Goal: Task Accomplishment & Management: Manage account settings

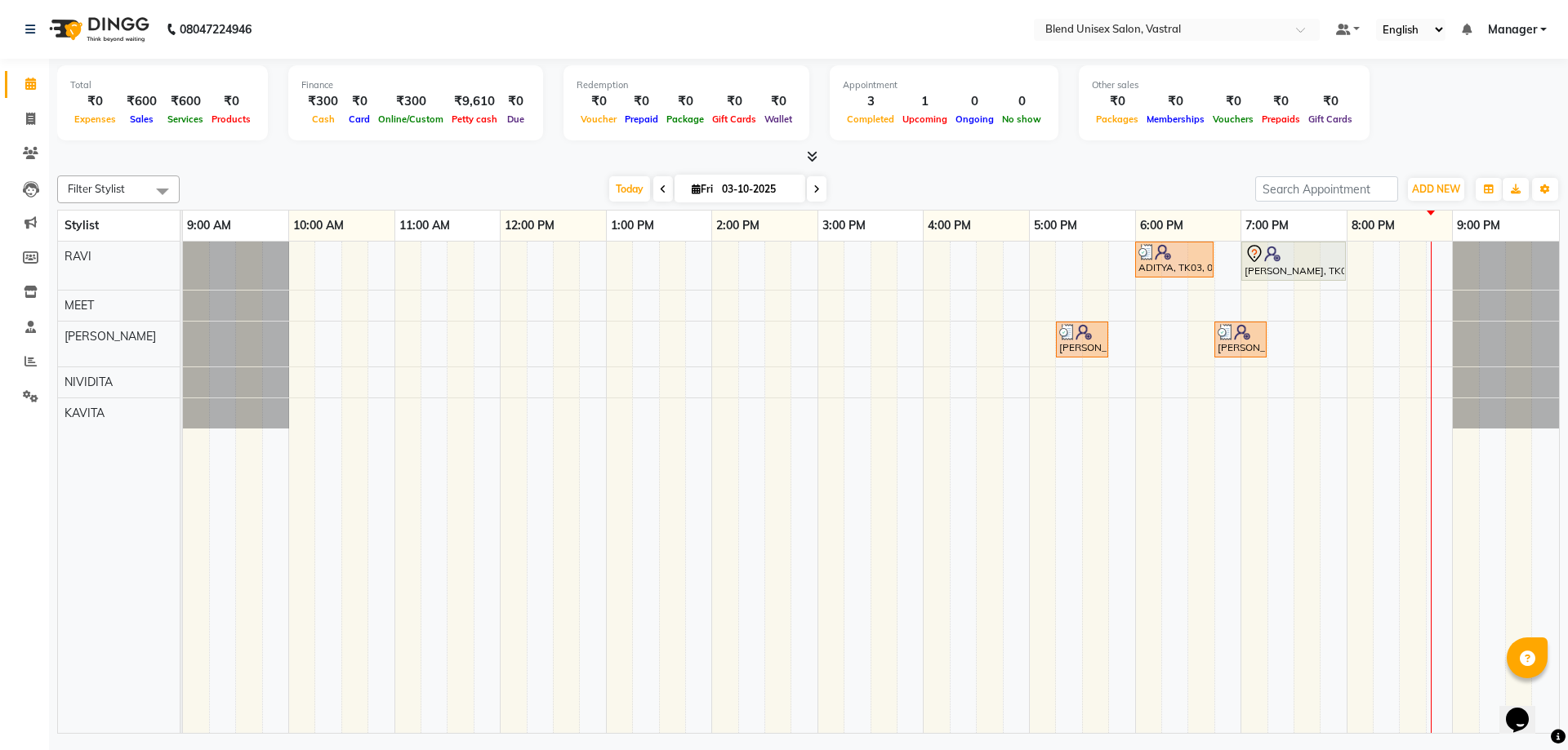
click at [1354, 266] on div "ADITYA, TK03, 06:00 PM-06:45 PM, Hair Cut [DEMOGRAPHIC_DATA] [PERSON_NAME], TK0…" at bounding box center [871, 487] width 1376 height 492
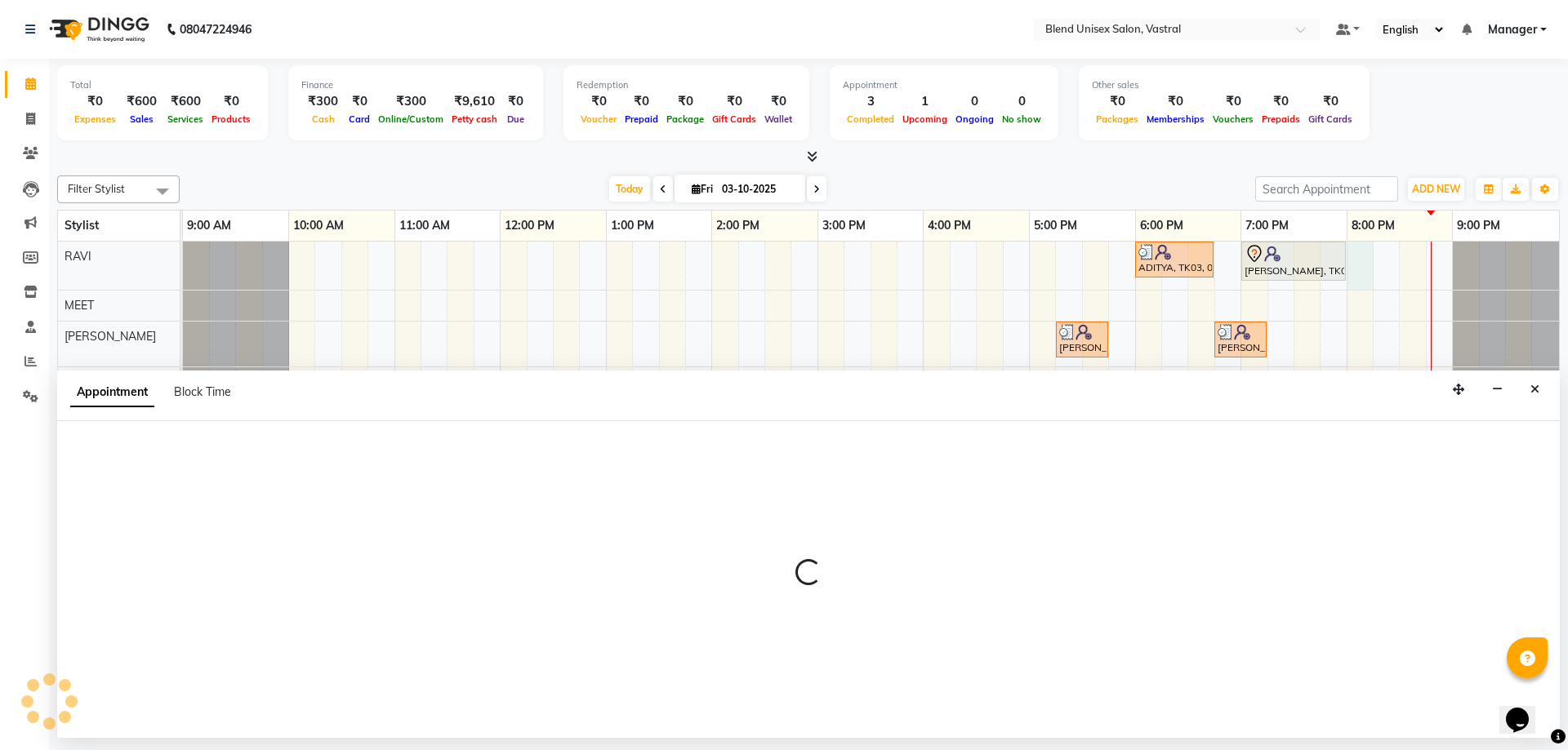
select select "92885"
select select "1200"
select select "tentative"
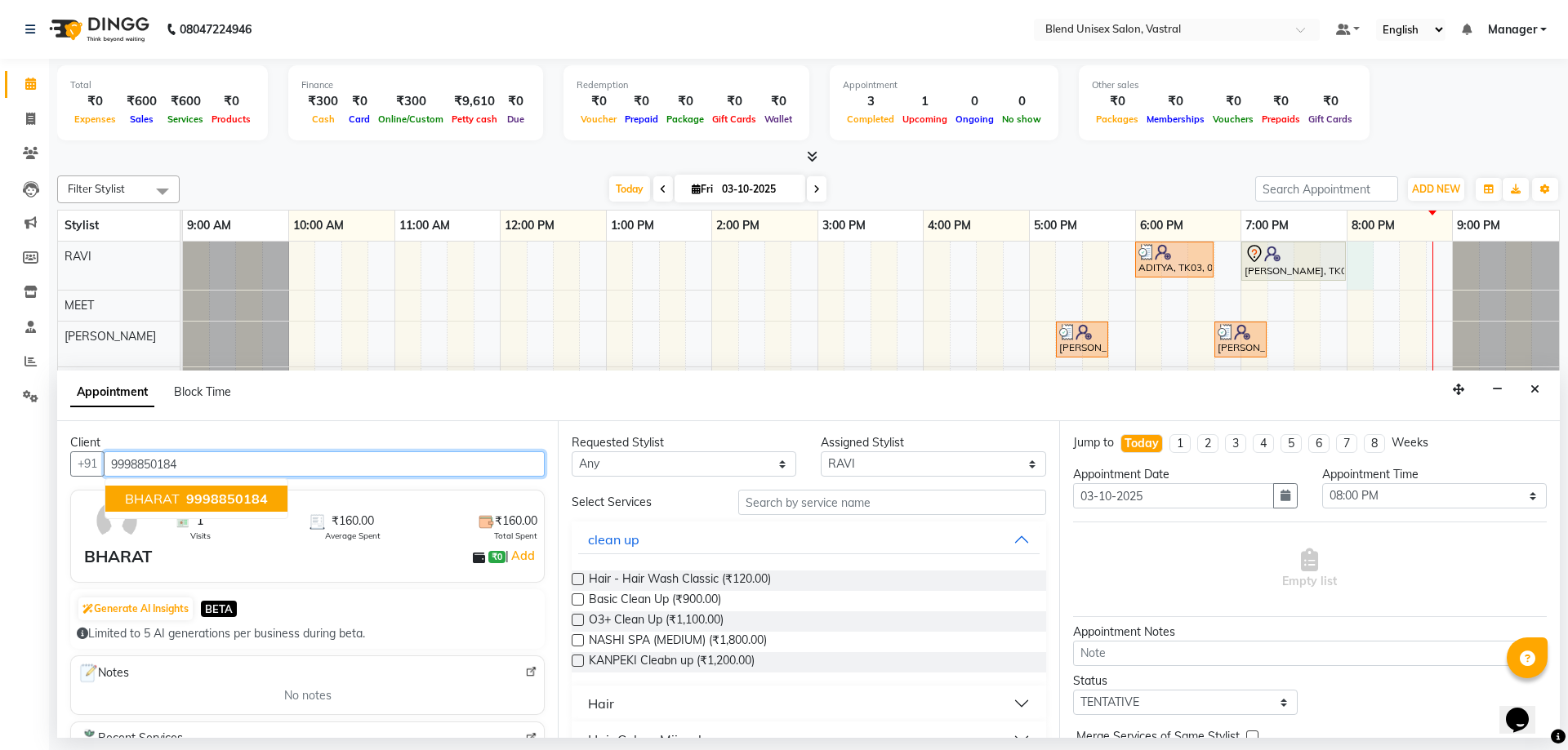
click at [187, 504] on span "9998850184" at bounding box center [227, 499] width 82 height 17
type input "9998850184"
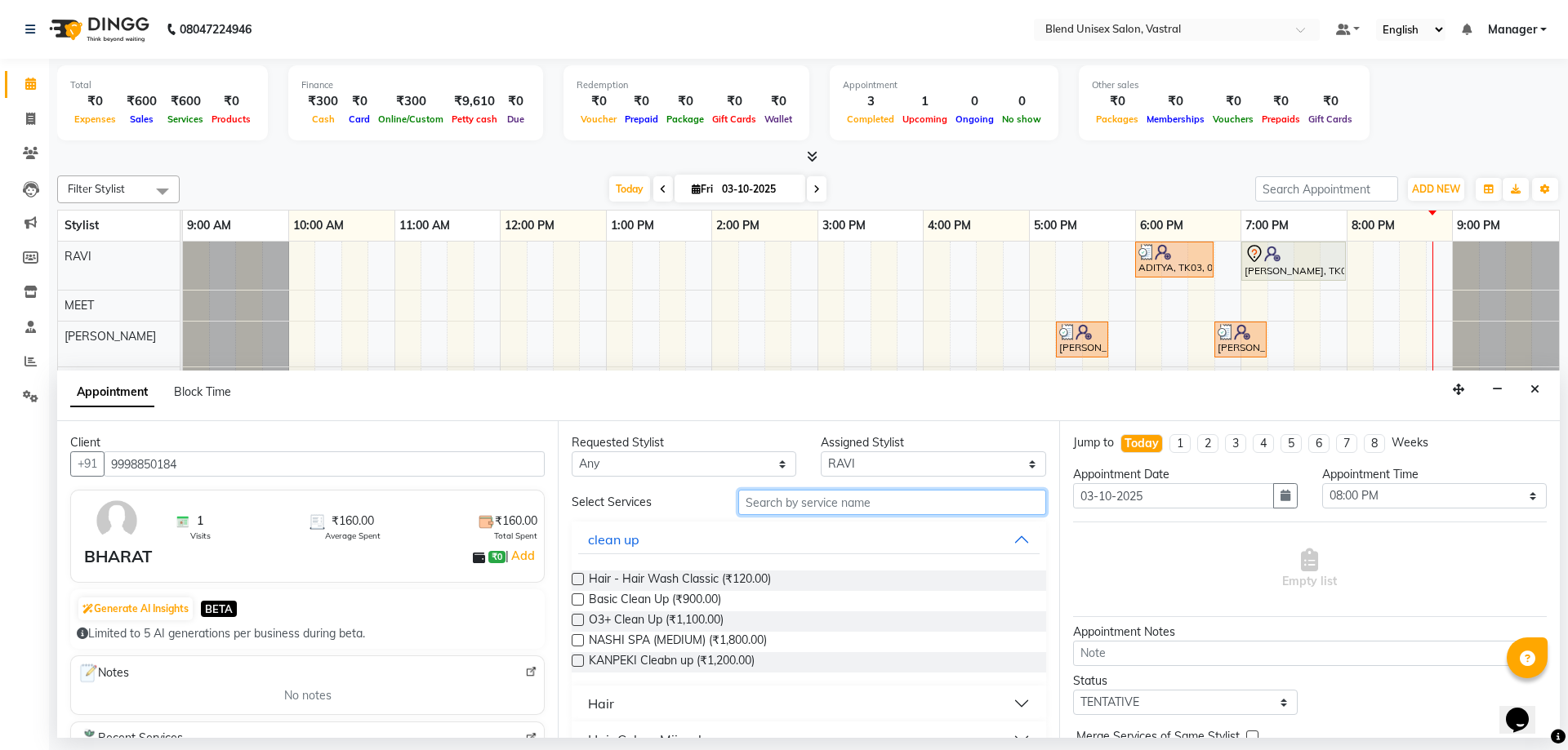
click at [843, 507] on input "text" at bounding box center [891, 502] width 308 height 25
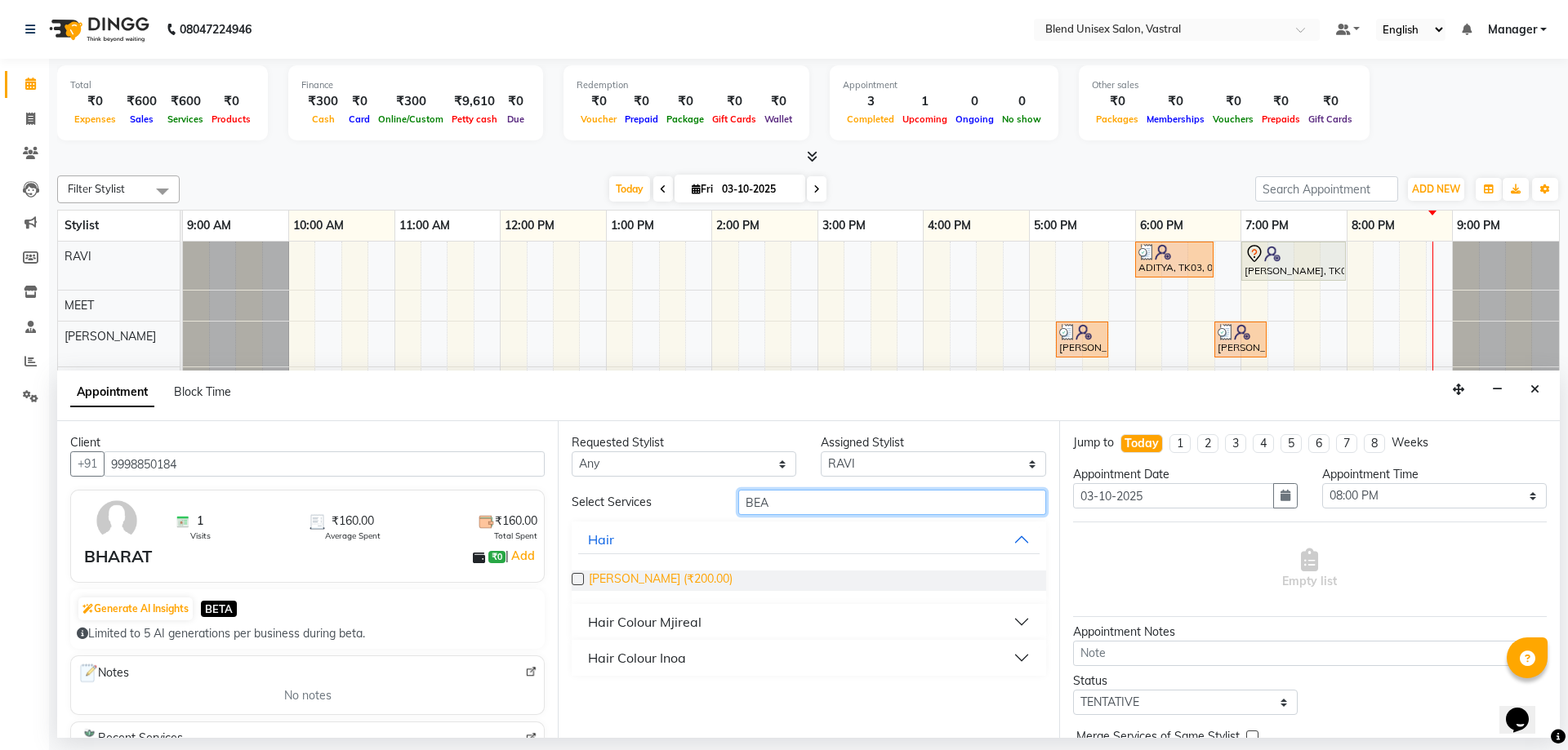
type input "BEA"
click at [618, 583] on span "[PERSON_NAME] (₹200.00)" at bounding box center [660, 581] width 144 height 20
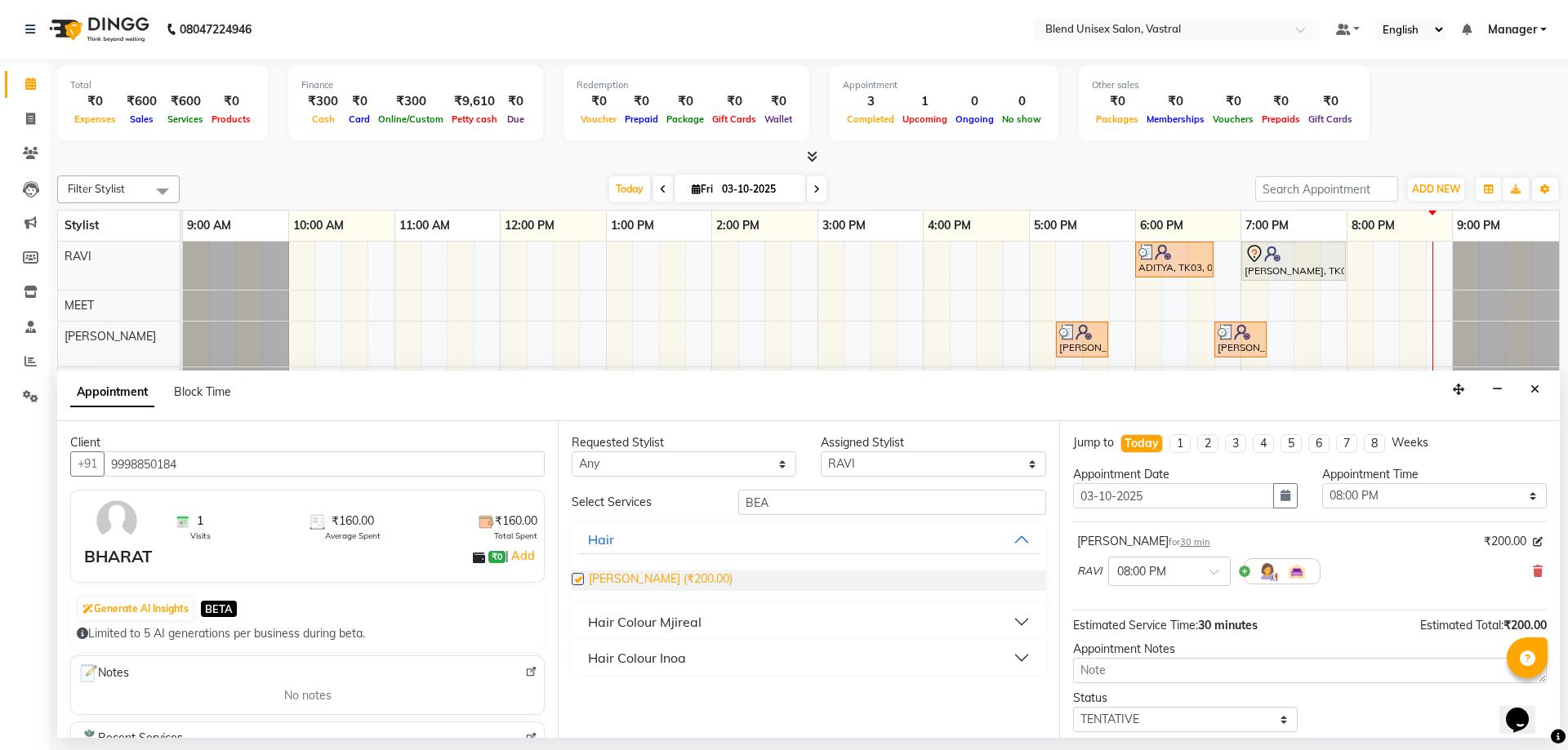
checkbox input "false"
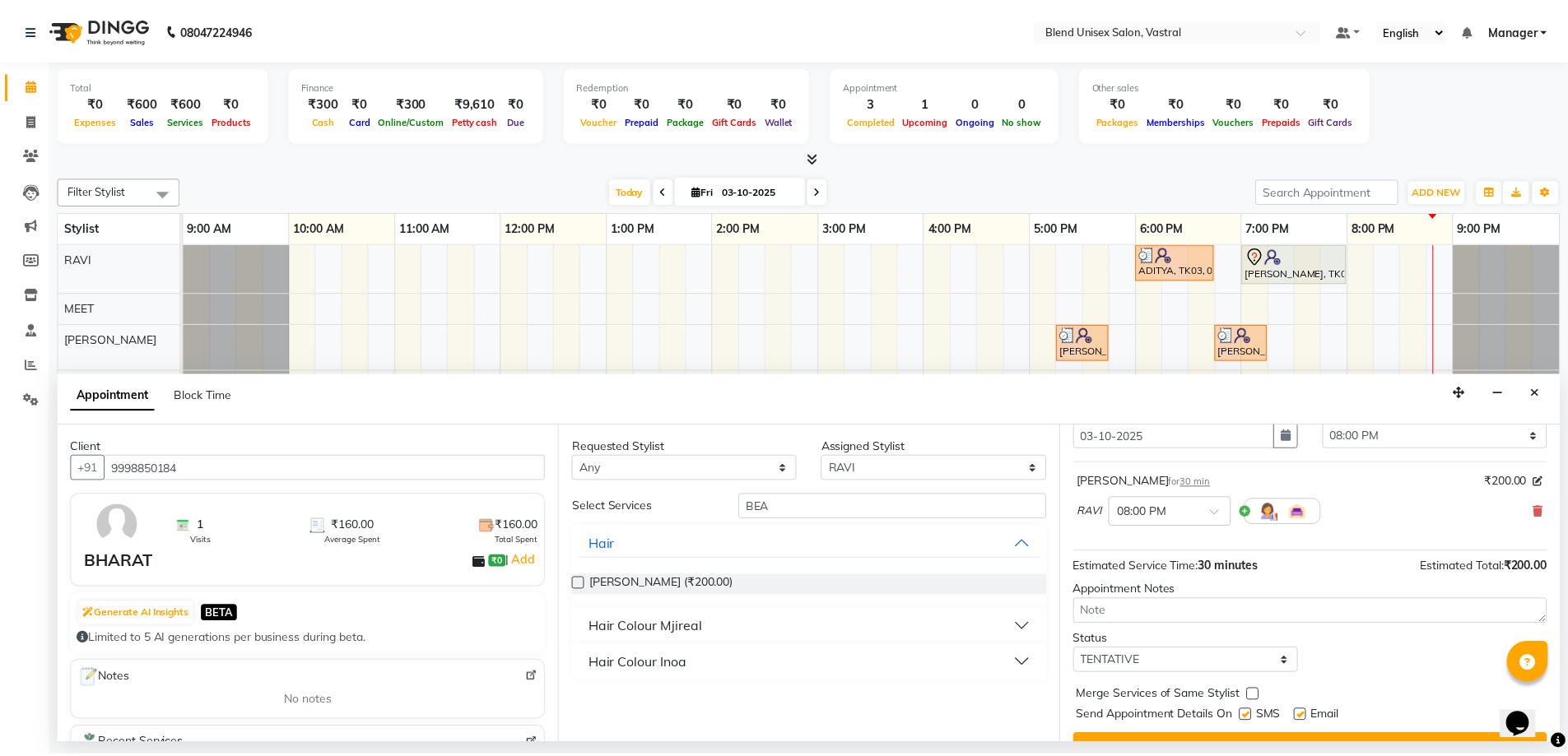
scroll to position [98, 0]
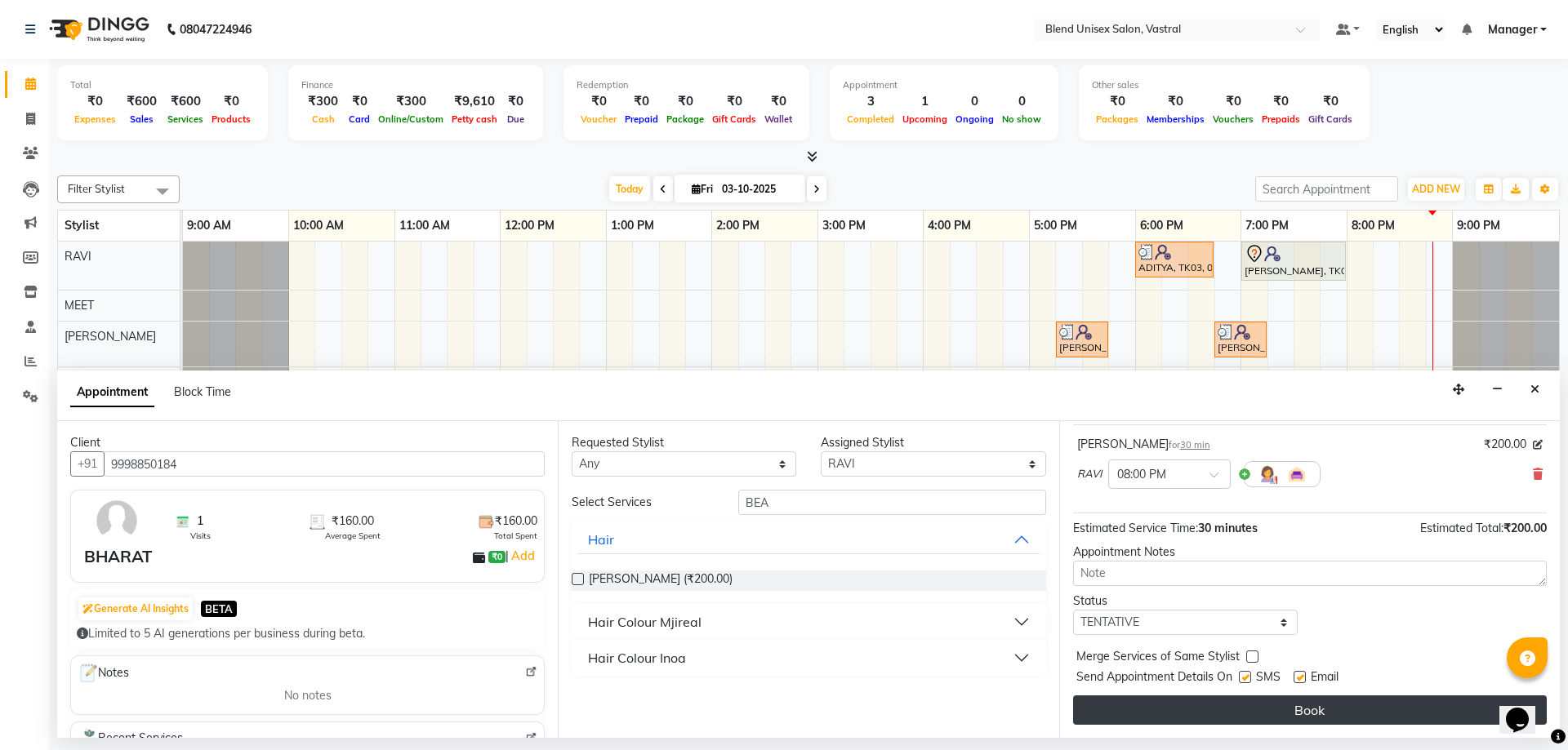
click at [1188, 701] on button "Book" at bounding box center [1309, 710] width 473 height 30
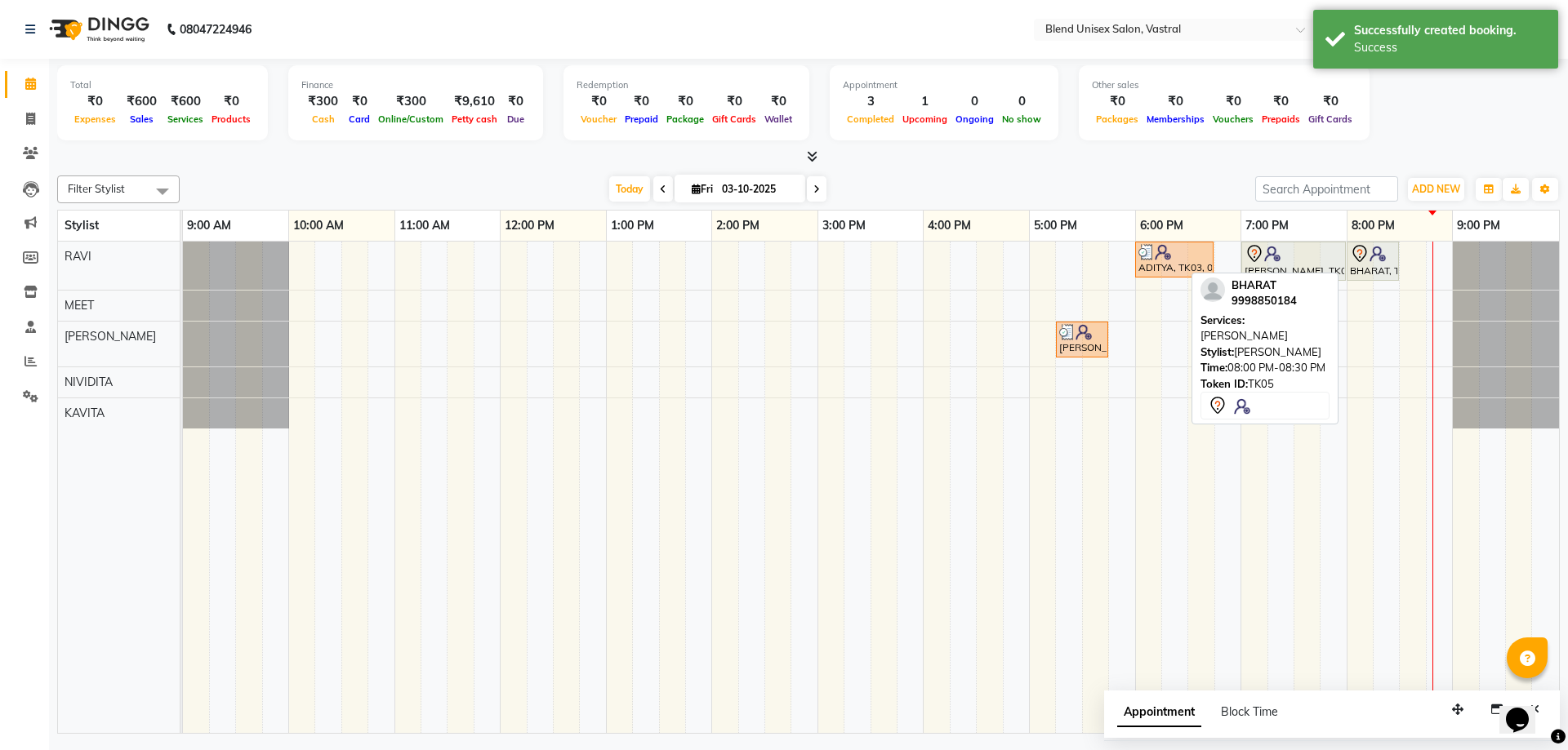
click at [1382, 266] on div "BHARAT, TK05, 08:00 PM-08:30 PM, [PERSON_NAME]" at bounding box center [1372, 261] width 49 height 34
select select "7"
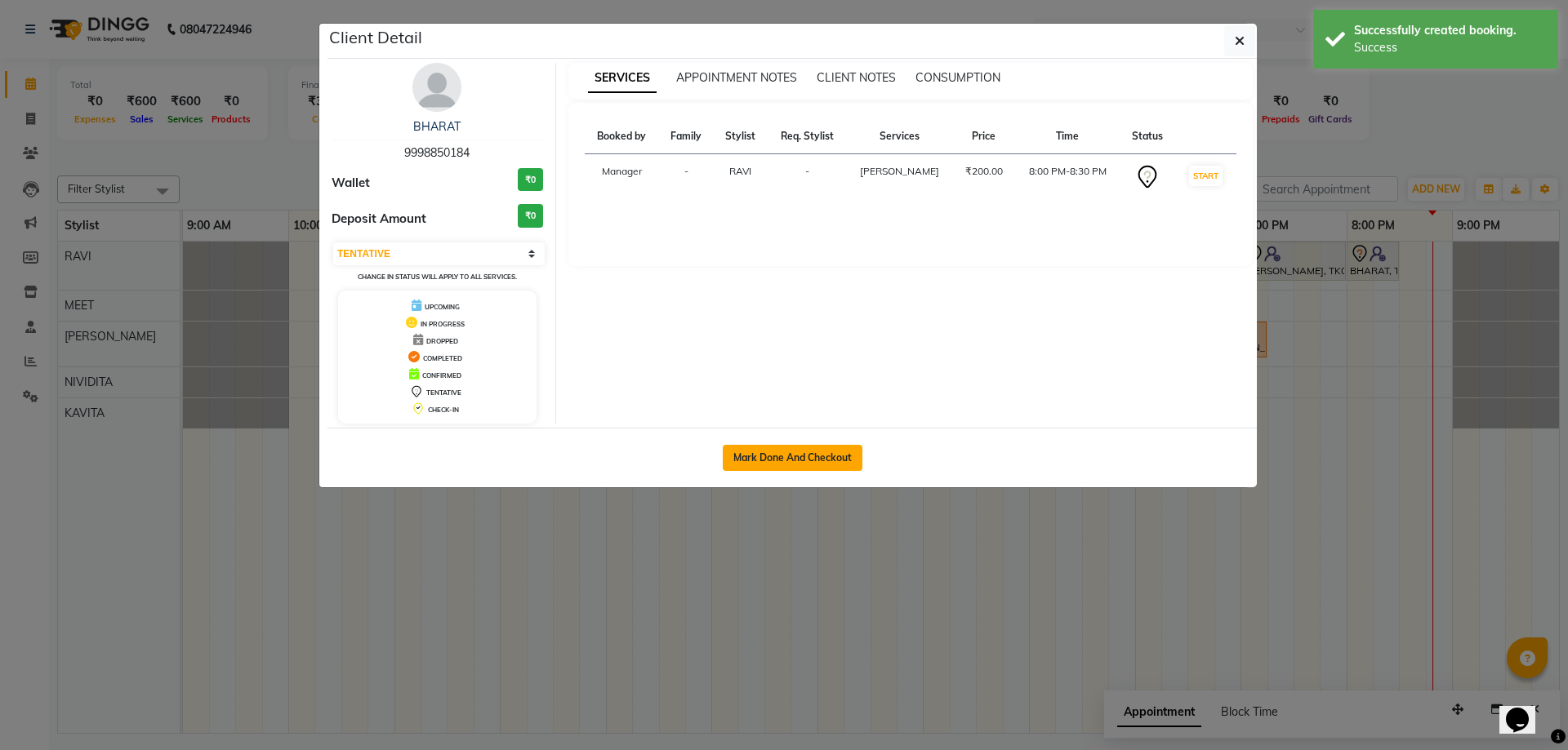
click at [798, 465] on button "Mark Done And Checkout" at bounding box center [792, 458] width 139 height 26
select select "9095"
select select "service"
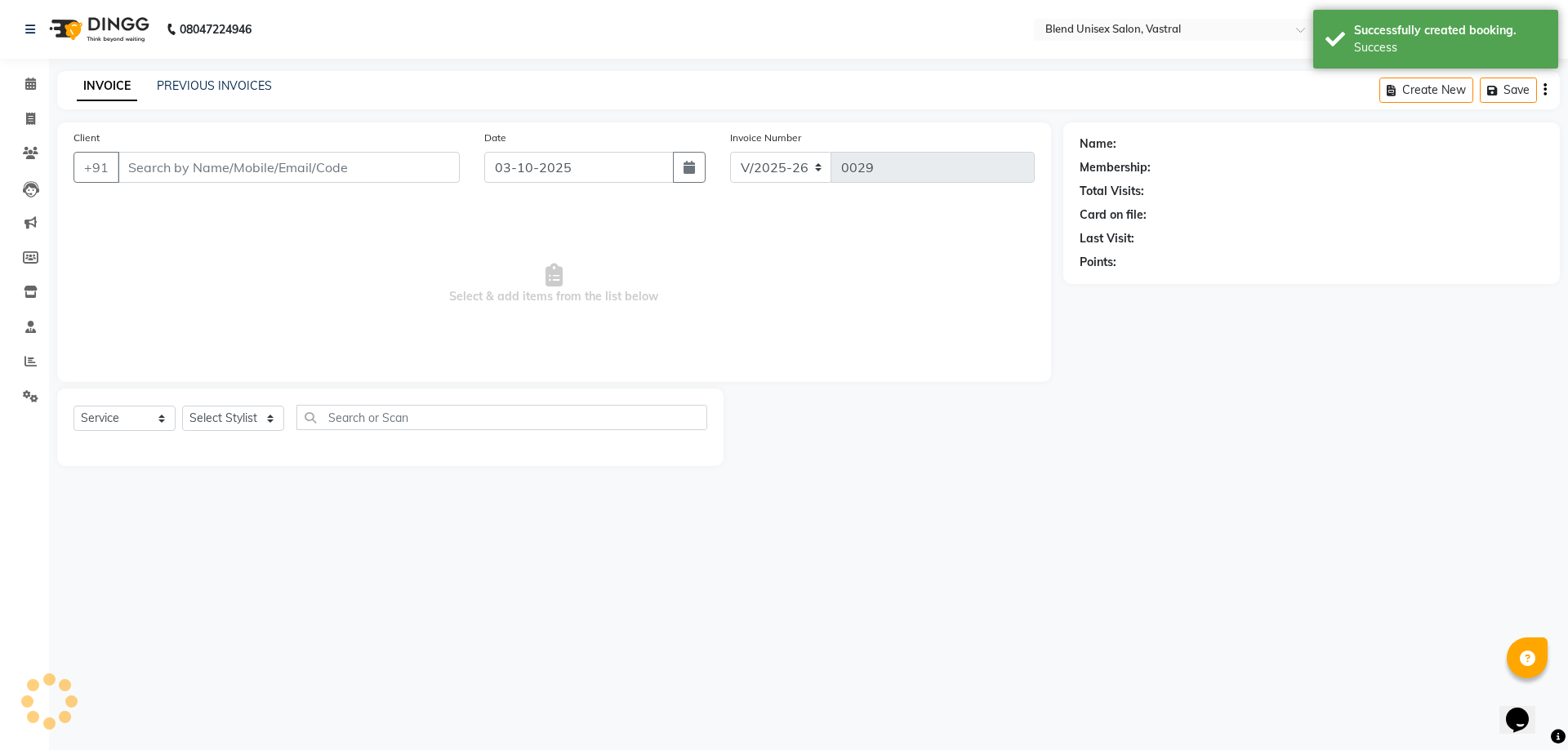
type input "9998850184"
select select "92885"
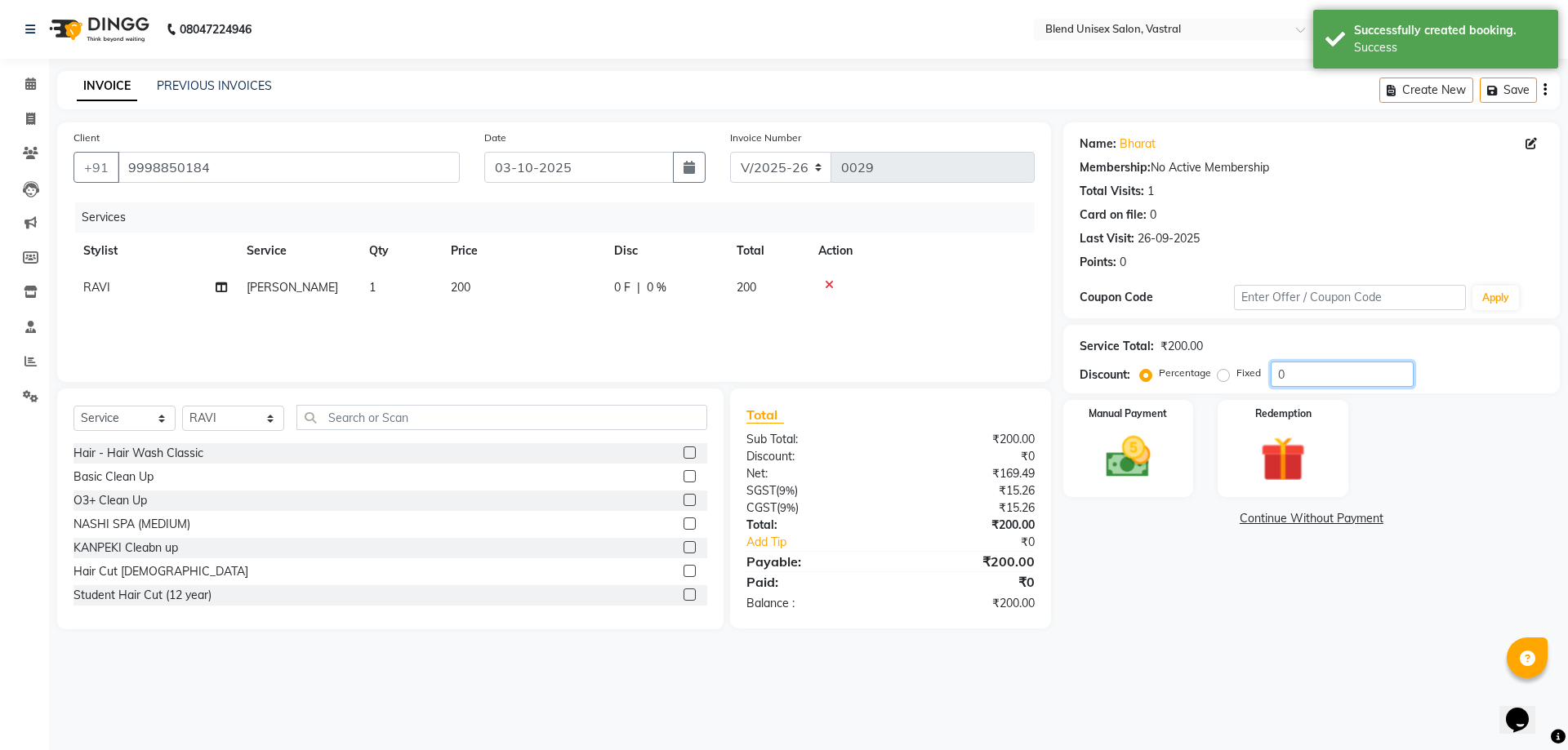
click at [1341, 372] on input "0" at bounding box center [1342, 374] width 143 height 25
type input "0"
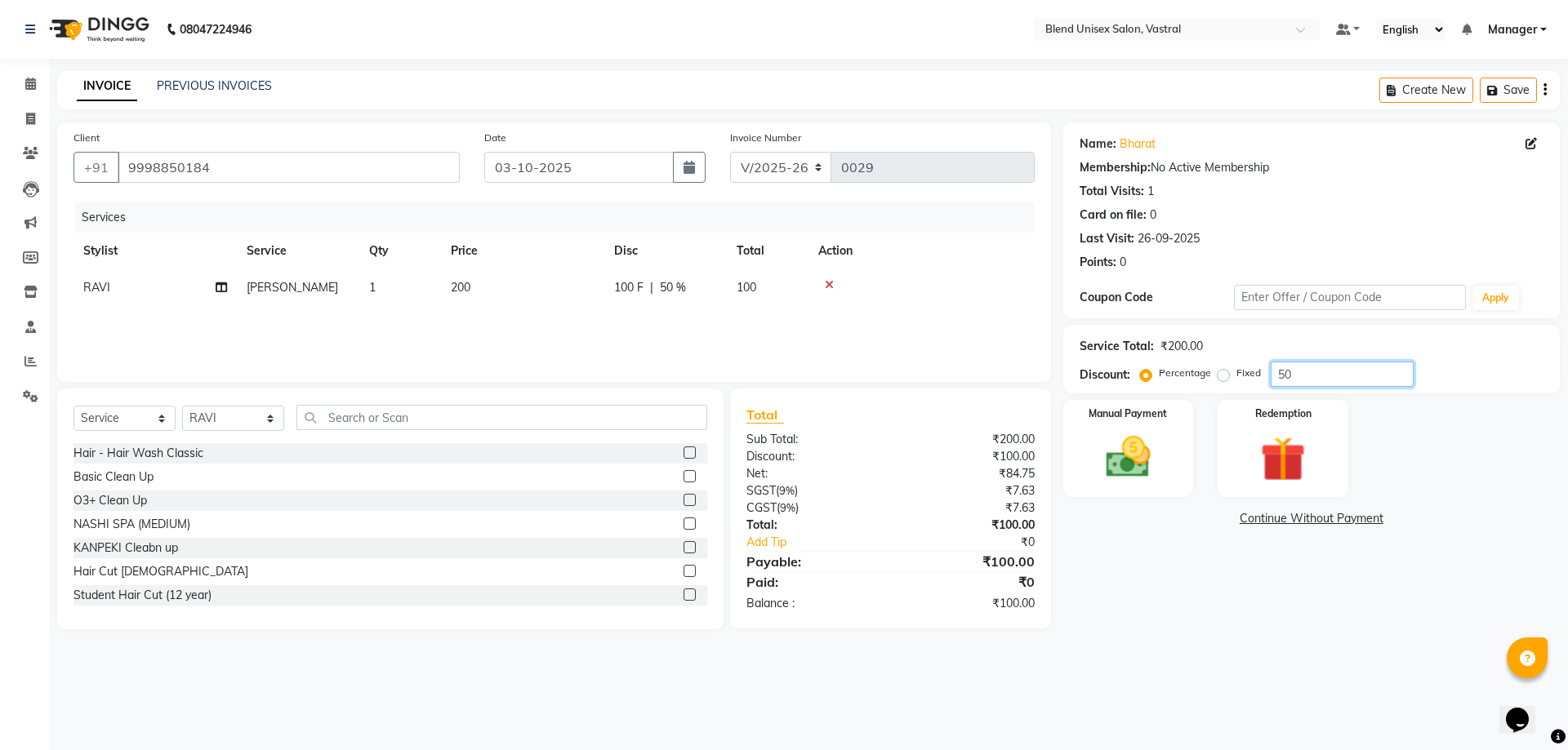
type input "50"
click at [1236, 371] on label "Fixed" at bounding box center [1248, 374] width 24 height 15
click at [1220, 371] on input "Fixed" at bounding box center [1226, 373] width 11 height 11
radio input "true"
click at [1116, 452] on img at bounding box center [1128, 457] width 76 height 54
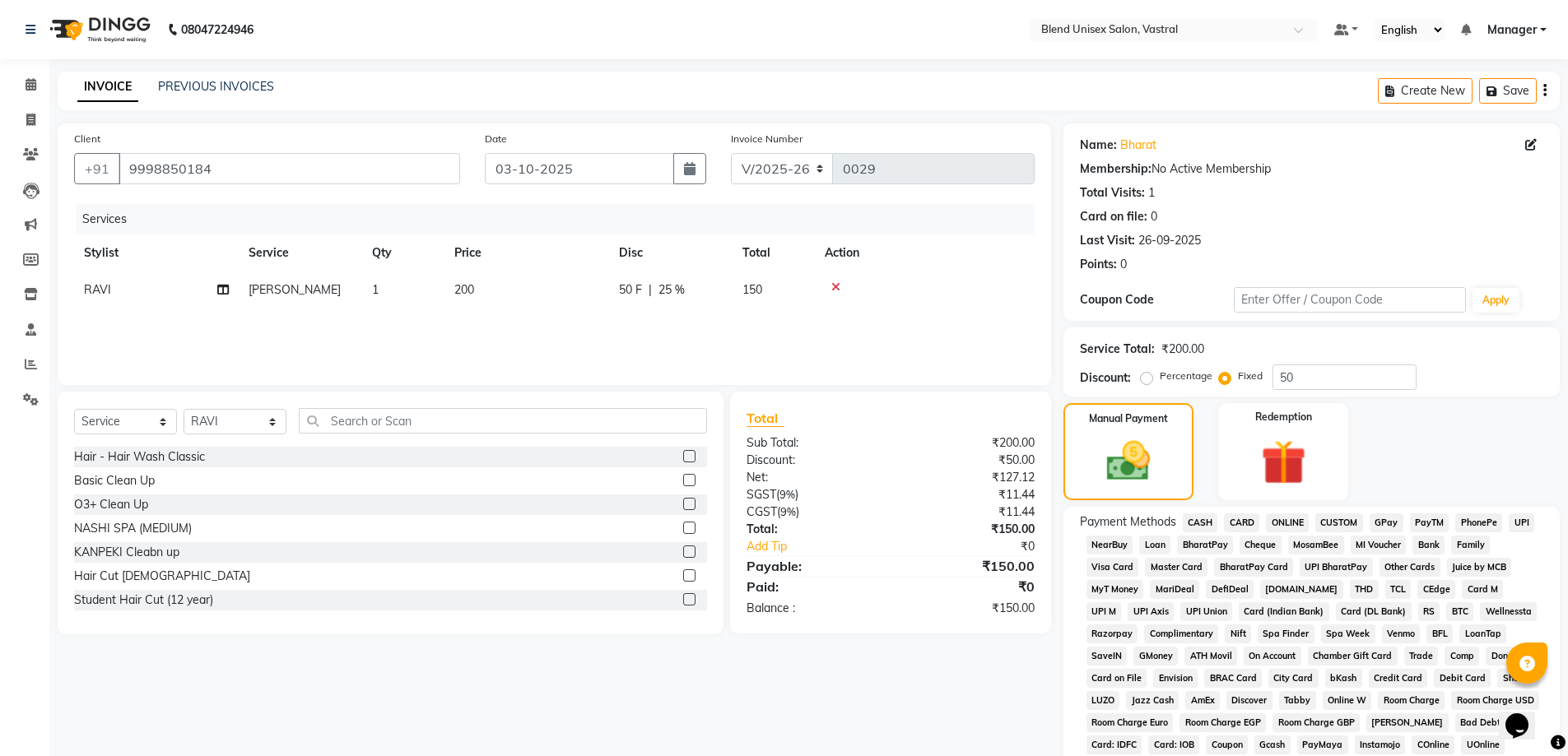
click at [1200, 522] on span "CASH" at bounding box center [1201, 523] width 36 height 19
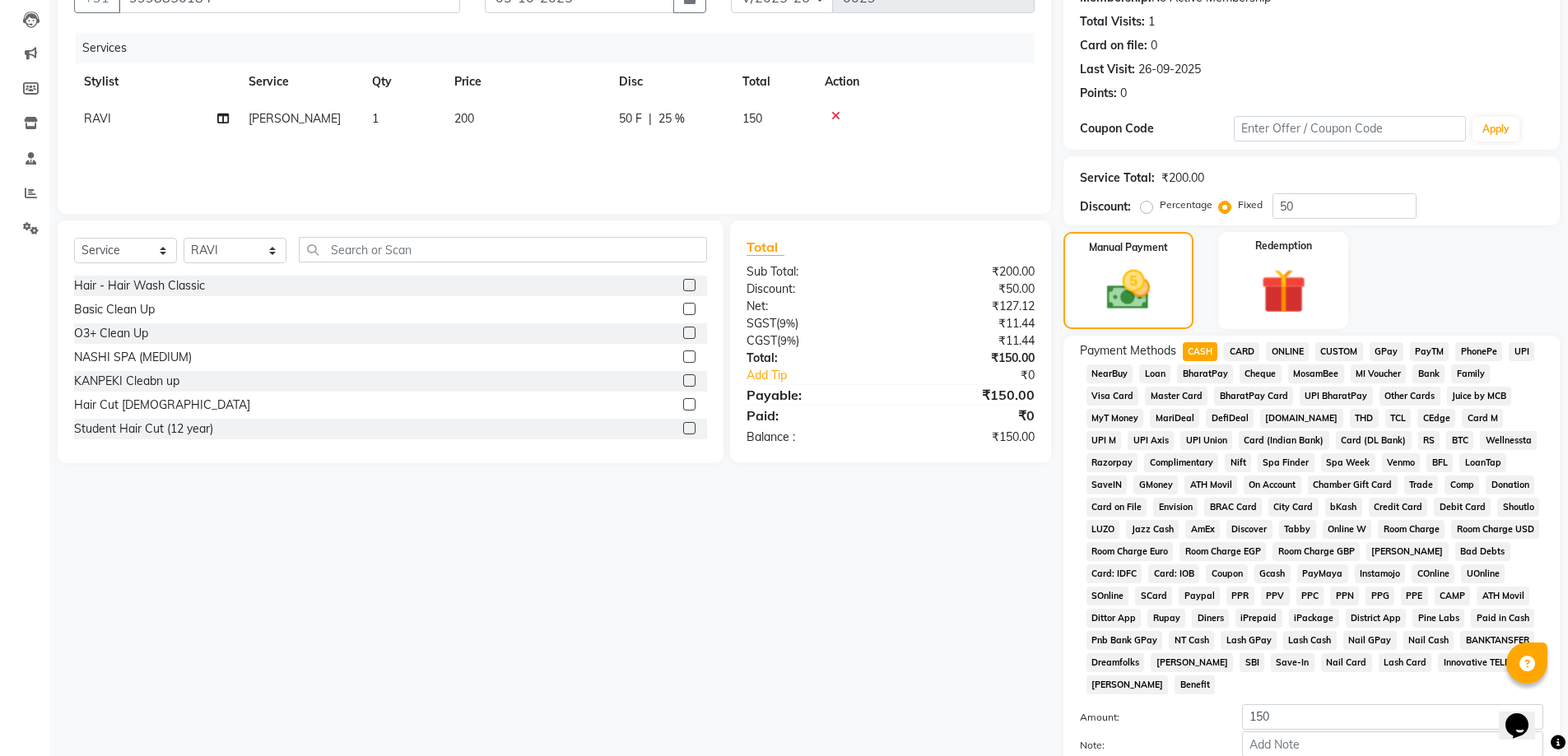
scroll to position [328, 0]
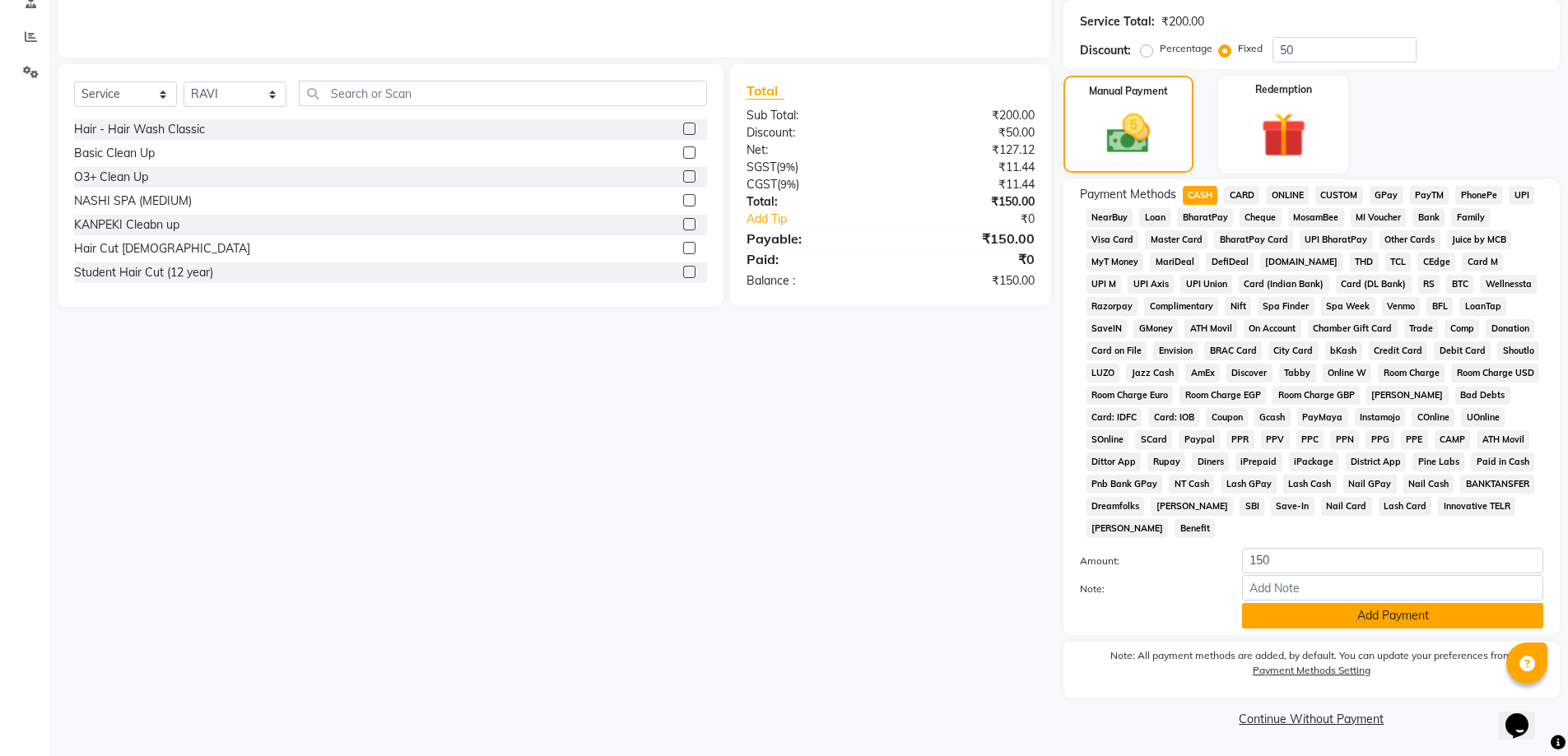
click at [1262, 614] on button "Add Payment" at bounding box center [1394, 615] width 302 height 25
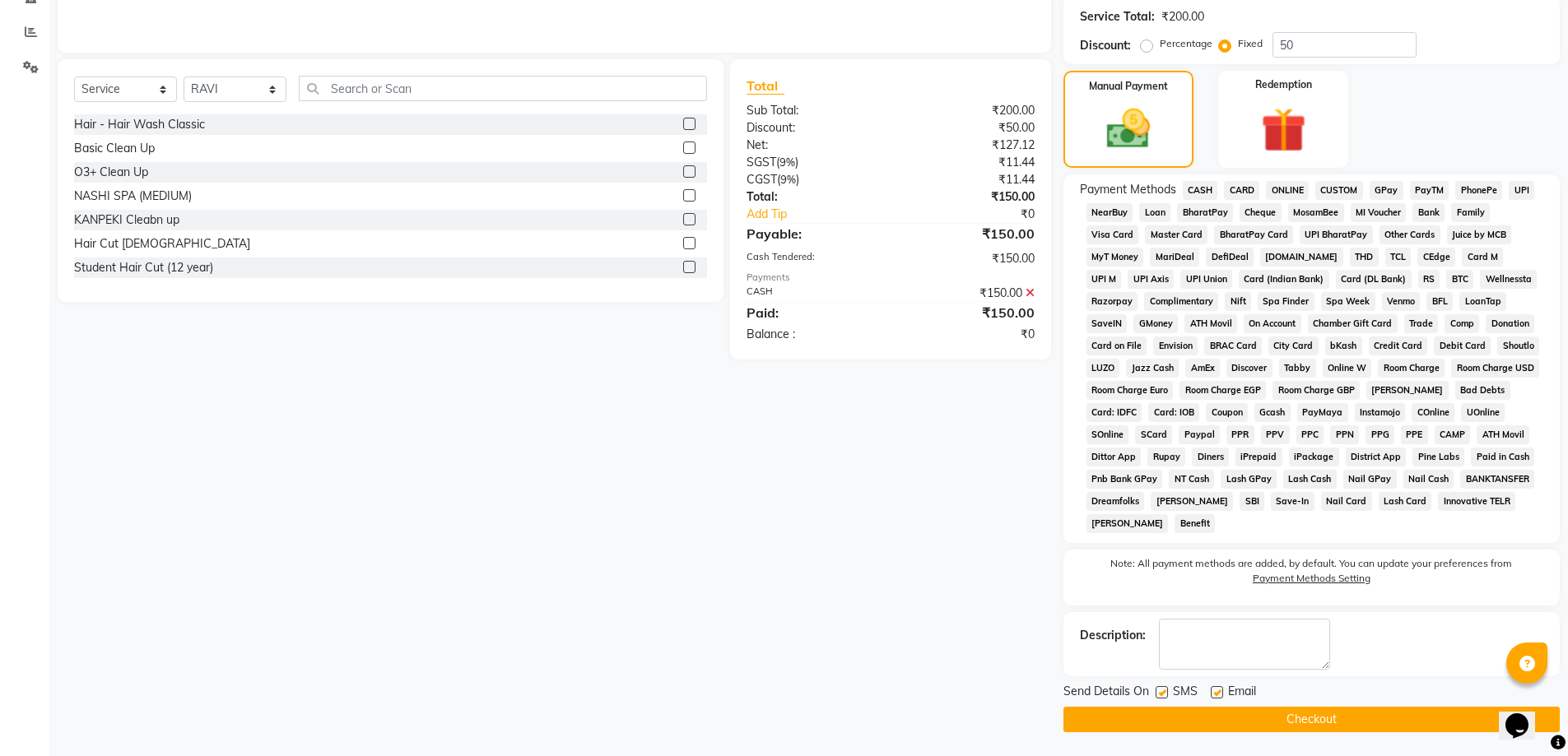
scroll to position [334, 0]
click at [1270, 727] on button "Checkout" at bounding box center [1312, 719] width 497 height 25
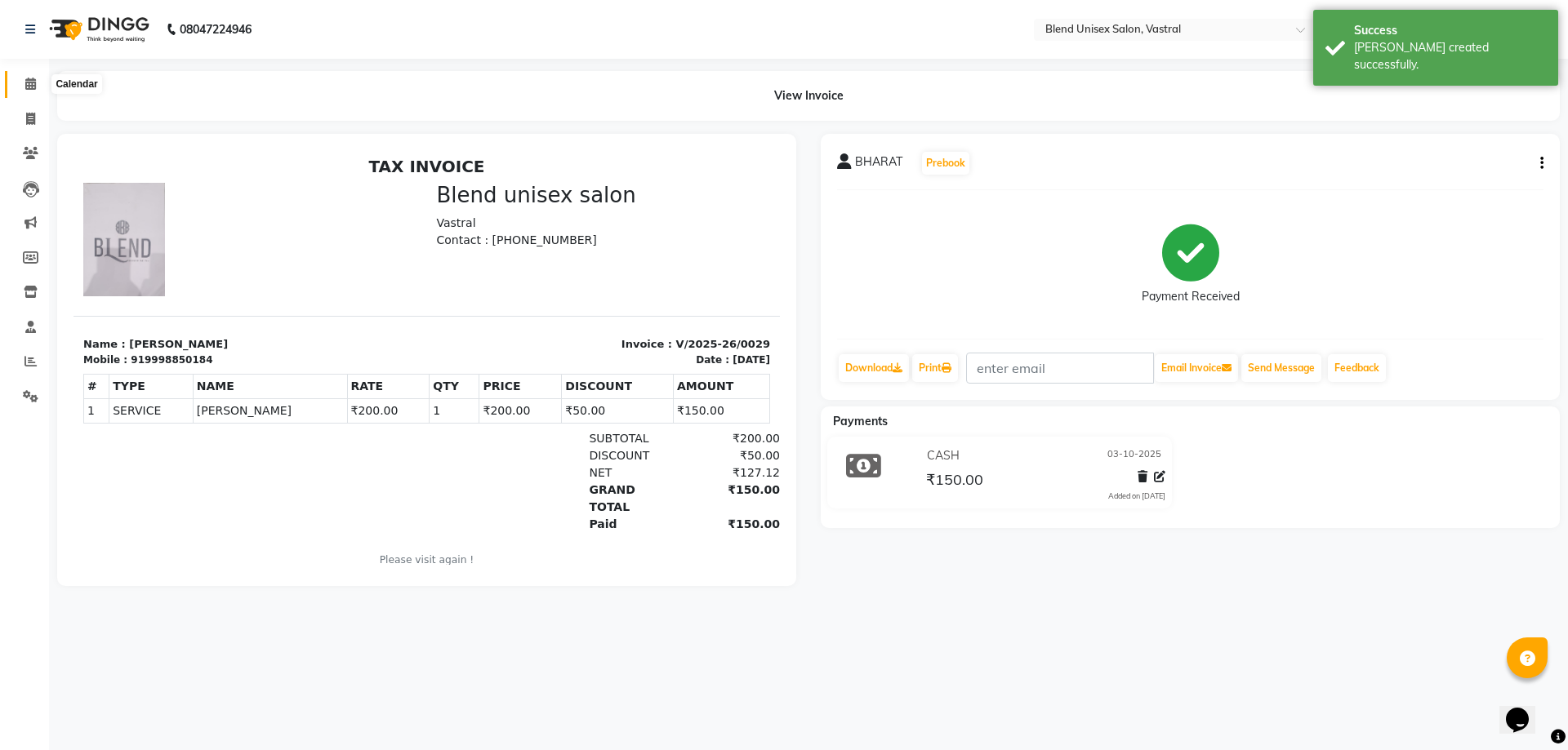
click at [22, 91] on span at bounding box center [31, 85] width 29 height 19
